Goal: Communication & Community: Answer question/provide support

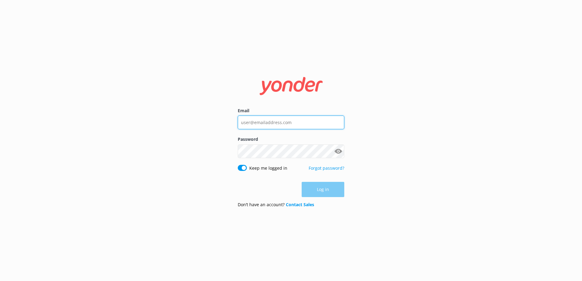
type input "[EMAIL_ADDRESS][DOMAIN_NAME]"
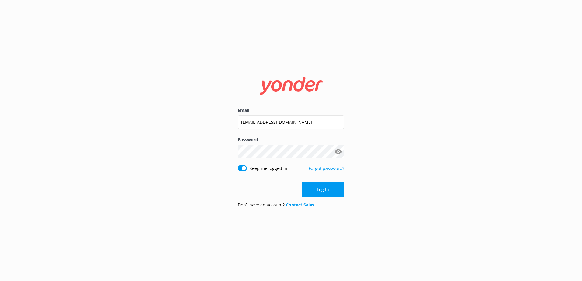
click at [317, 190] on div "Log in" at bounding box center [291, 189] width 107 height 15
click at [317, 188] on button "Log in" at bounding box center [323, 189] width 43 height 15
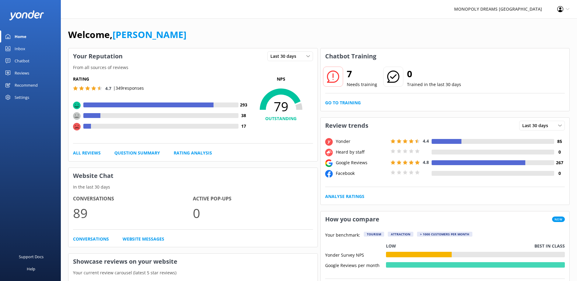
click at [20, 73] on div "Reviews" at bounding box center [22, 73] width 15 height 12
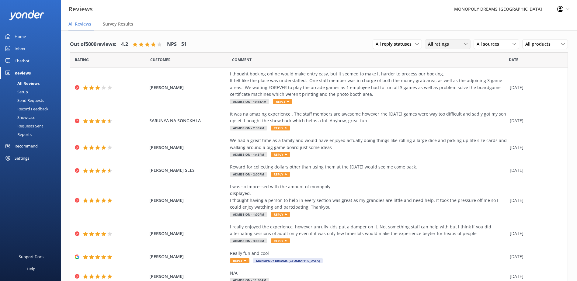
click at [435, 44] on span "All ratings" at bounding box center [440, 44] width 25 height 7
click at [442, 93] on div "Detractors" at bounding box center [448, 94] width 28 height 6
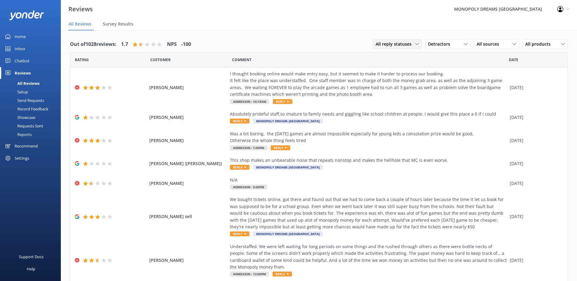
click at [405, 46] on span "All reply statuses" at bounding box center [396, 44] width 40 height 7
click at [492, 44] on span "All sources" at bounding box center [490, 44] width 26 height 7
click at [492, 71] on div "Yonder survey" at bounding box center [500, 69] width 34 height 6
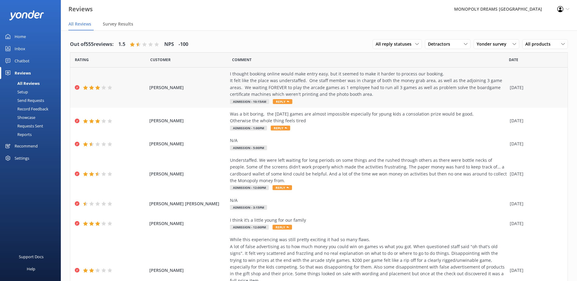
click at [247, 85] on div "I thought booking online would make entry easy, but it seemed to make it harder…" at bounding box center [368, 84] width 277 height 27
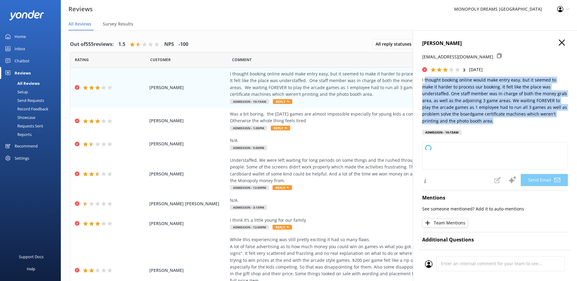
type textarea "Hi [PERSON_NAME], Thank you for taking the time to share your feedback. We’re s…"
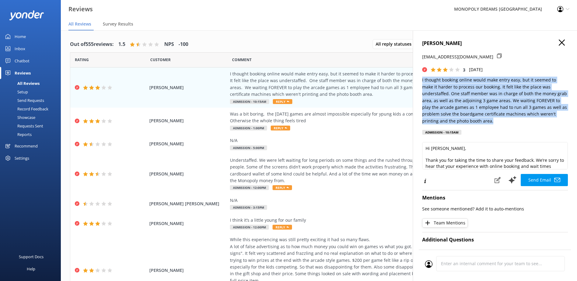
drag, startPoint x: 499, startPoint y: 121, endPoint x: 417, endPoint y: 78, distance: 93.1
click at [417, 78] on div "[PERSON_NAME] NORTH [EMAIL_ADDRESS][DOMAIN_NAME] 3 [DATE] I thought booking onl…" at bounding box center [495, 170] width 164 height 281
copy p "I thought booking online would make entry easy, but it seemed to make it harder…"
click at [474, 100] on p "I thought booking online would make entry easy, but it seemed to make it harder…" at bounding box center [495, 101] width 146 height 48
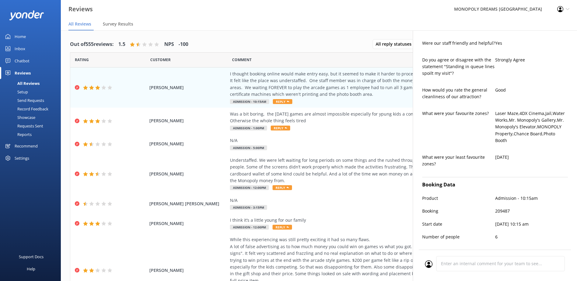
scroll to position [328, 0]
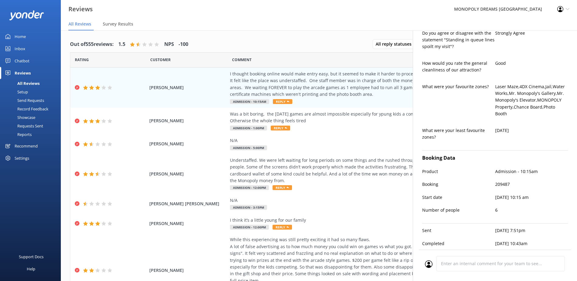
click at [500, 181] on p "209487" at bounding box center [531, 184] width 73 height 7
copy p "209487"
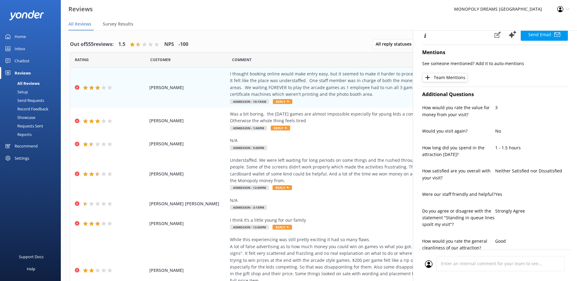
scroll to position [0, 0]
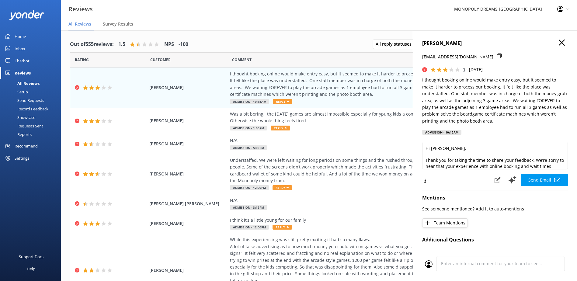
click at [439, 38] on div "[PERSON_NAME] NORTH [EMAIL_ADDRESS][DOMAIN_NAME] 3 [DATE] I thought booking onl…" at bounding box center [495, 170] width 164 height 281
drag, startPoint x: 439, startPoint y: 38, endPoint x: 440, endPoint y: 43, distance: 4.6
click at [440, 43] on h4 "[PERSON_NAME]" at bounding box center [495, 44] width 146 height 8
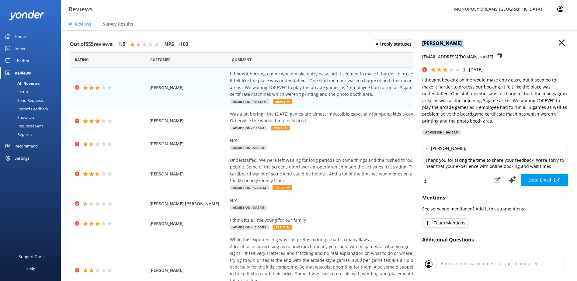
click at [440, 43] on h4 "[PERSON_NAME]" at bounding box center [495, 44] width 146 height 8
click at [497, 55] on div at bounding box center [501, 60] width 8 height 13
